Goal: Information Seeking & Learning: Check status

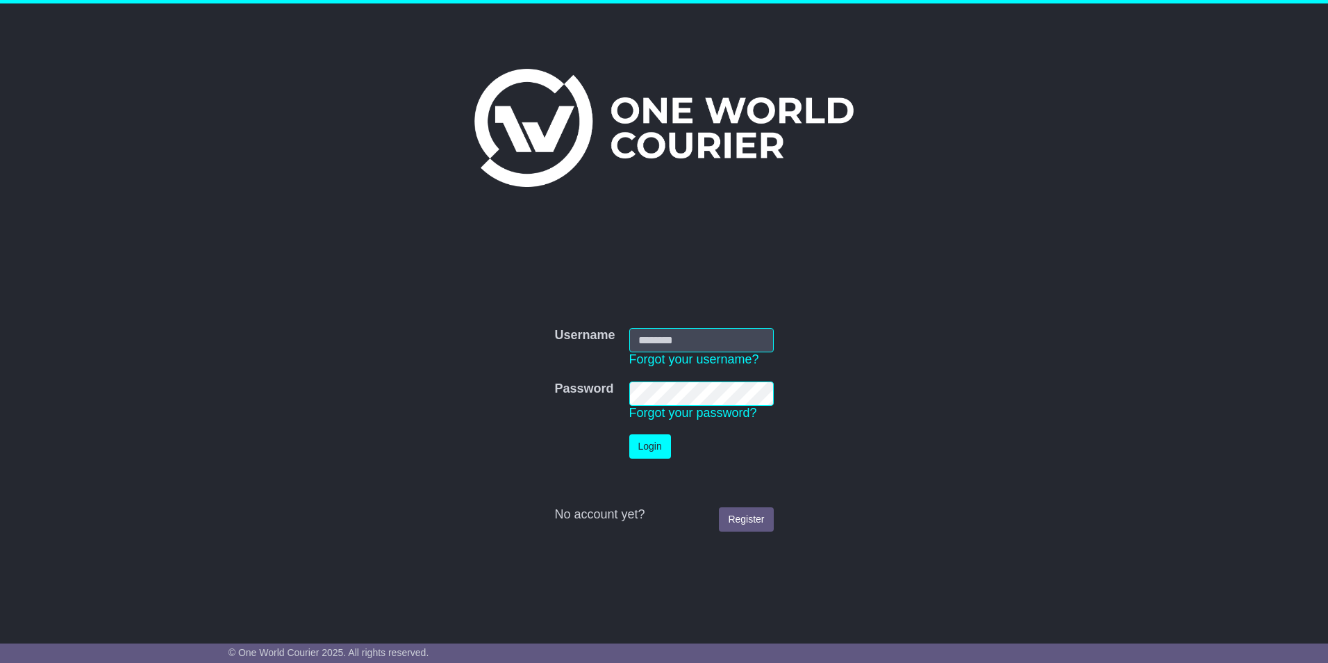
type input "*******"
click at [651, 442] on button "Login" at bounding box center [650, 446] width 42 height 24
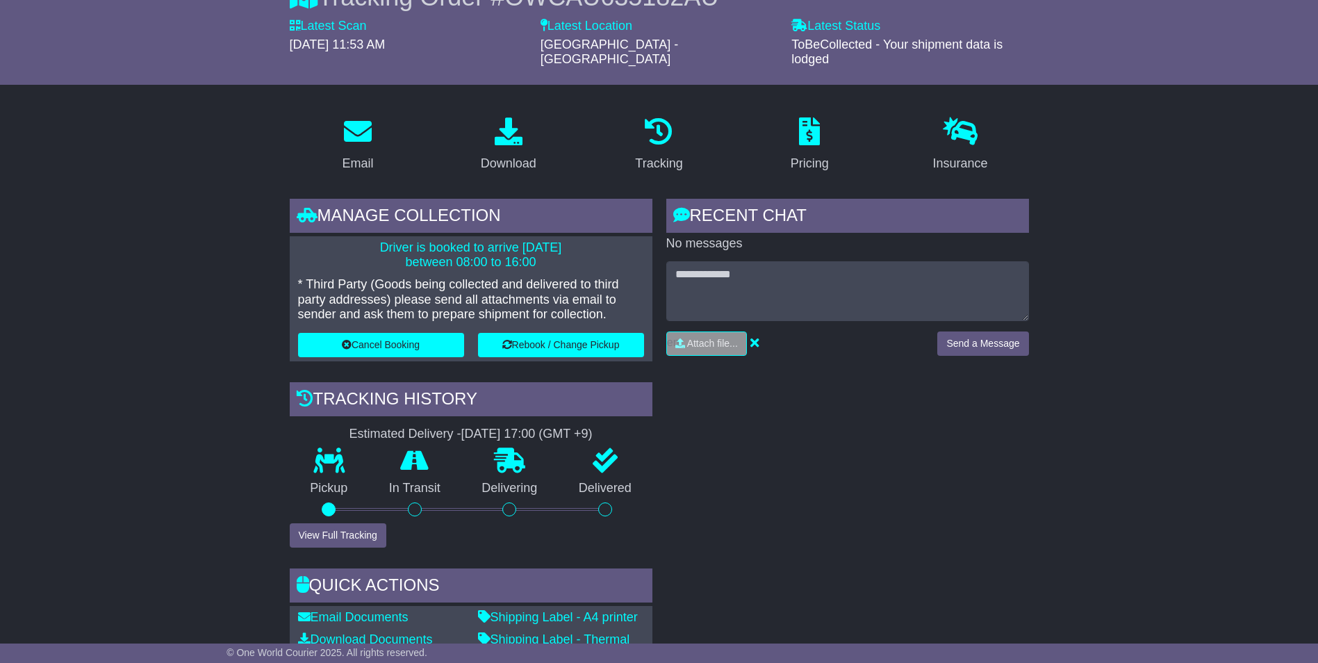
scroll to position [10, 0]
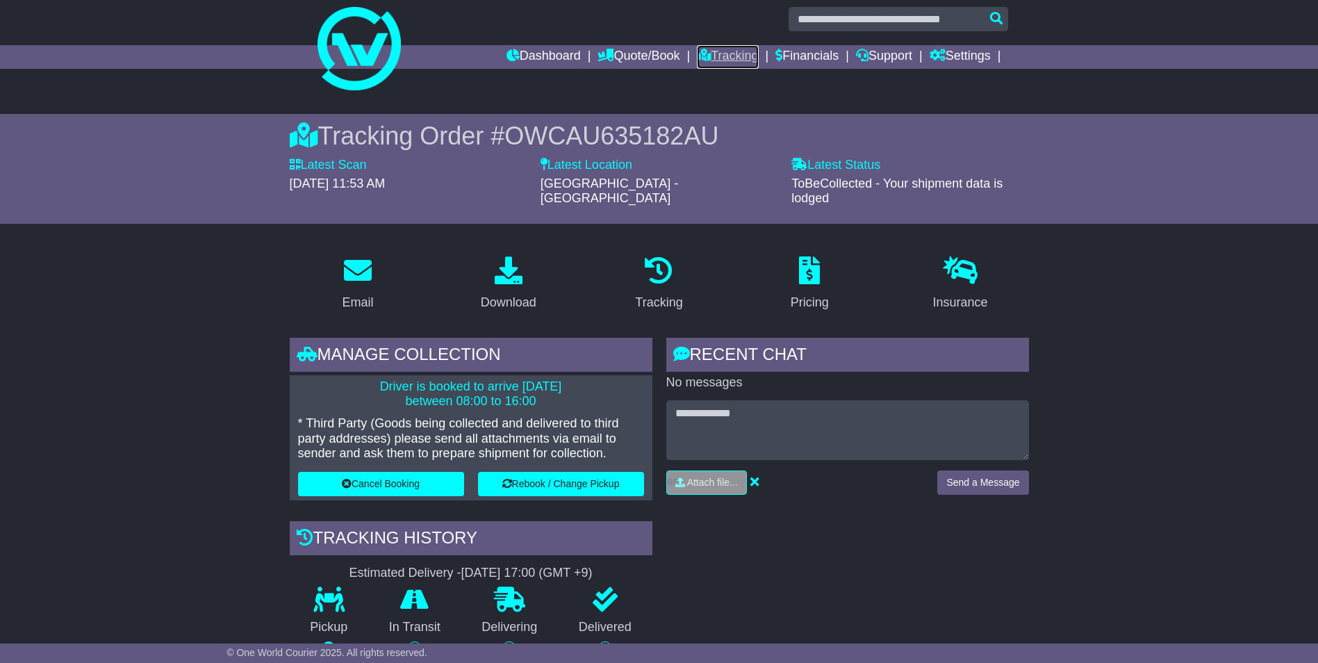
click at [726, 49] on link "Tracking" at bounding box center [727, 57] width 61 height 24
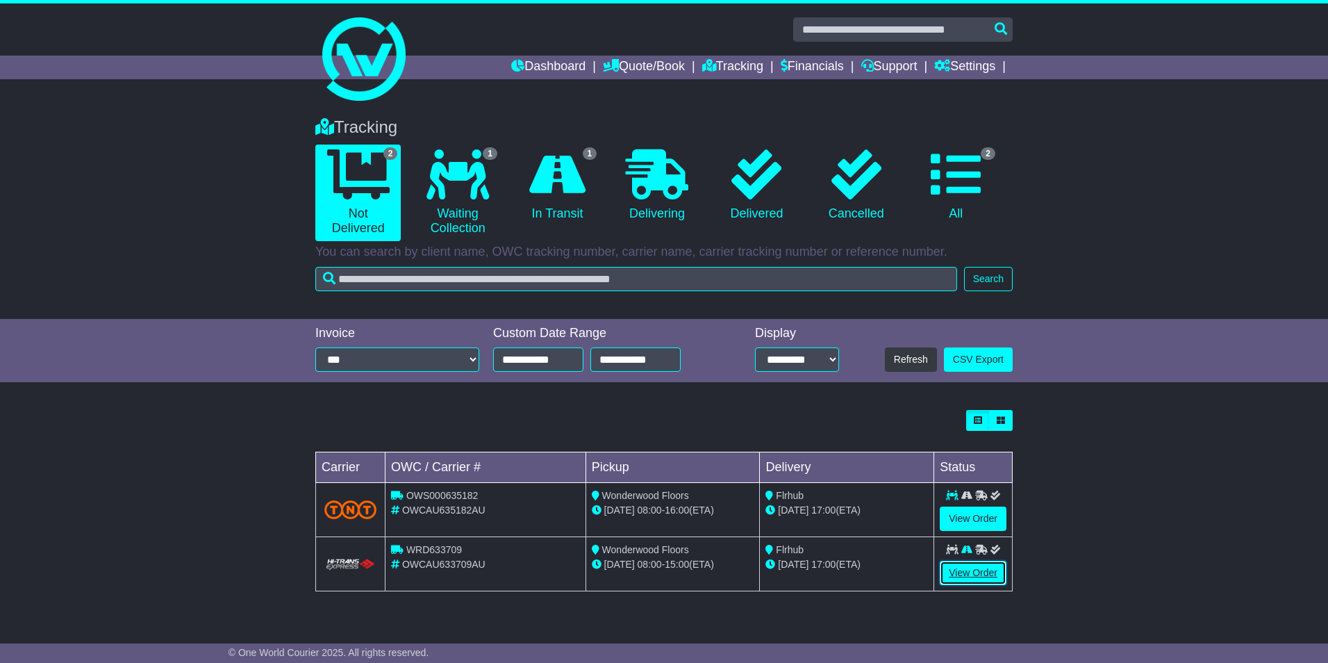
click at [956, 565] on link "View Order" at bounding box center [973, 572] width 67 height 24
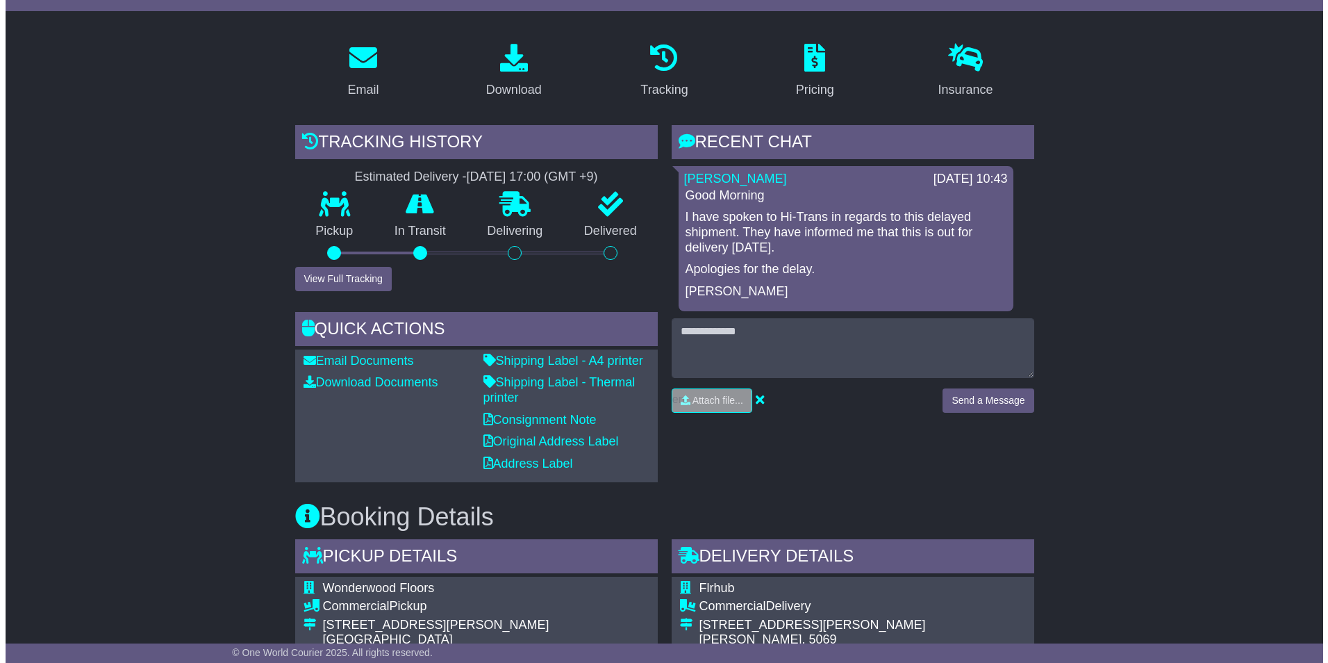
scroll to position [138, 0]
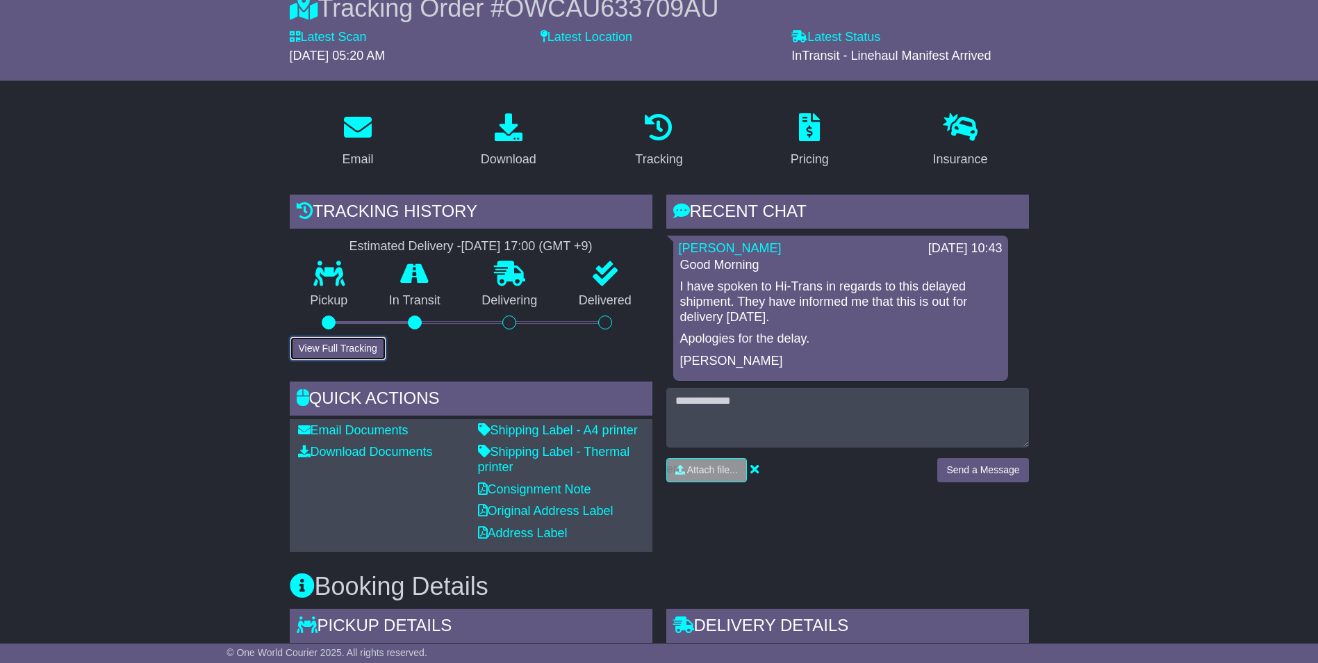
click at [332, 341] on button "View Full Tracking" at bounding box center [338, 348] width 97 height 24
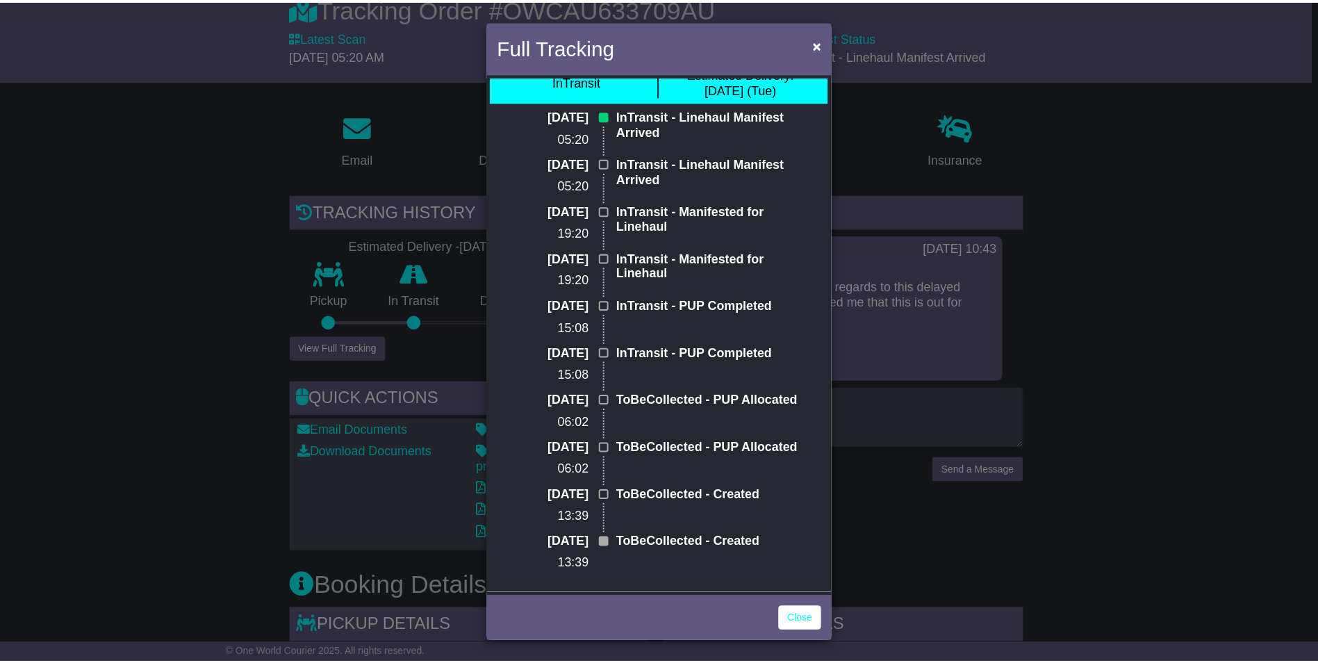
scroll to position [0, 0]
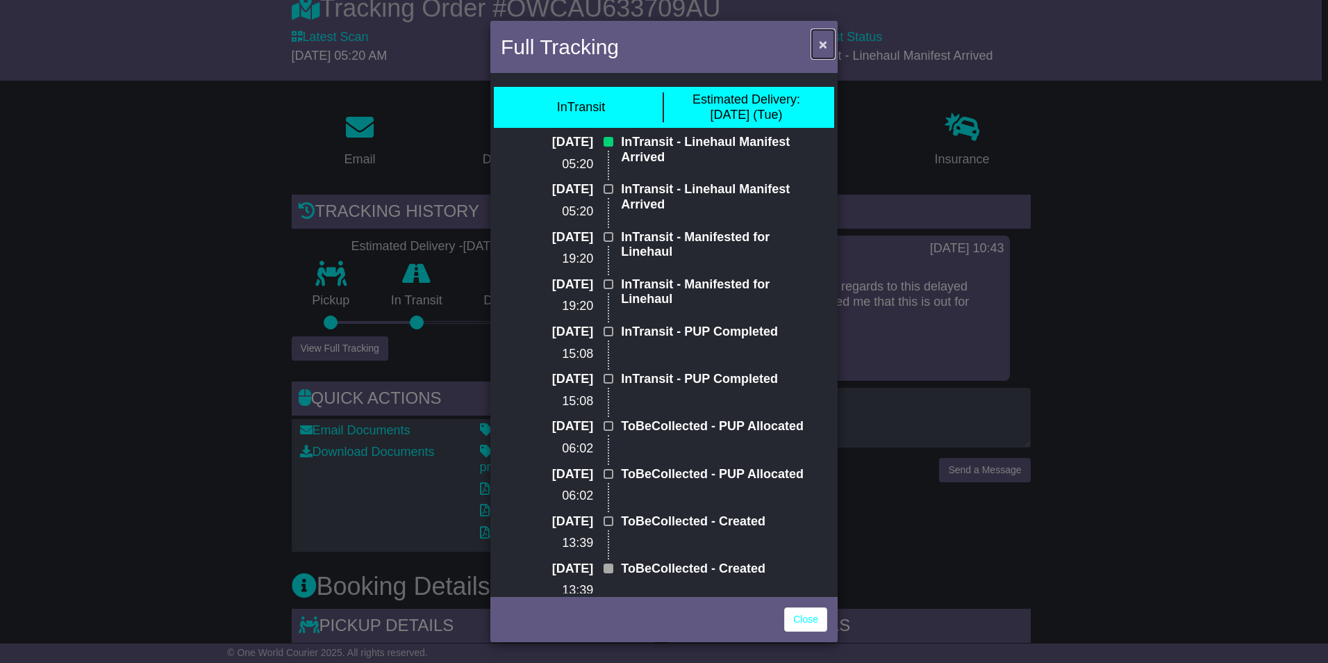
click at [822, 45] on span "×" at bounding box center [823, 44] width 8 height 16
